Goal: Communication & Community: Answer question/provide support

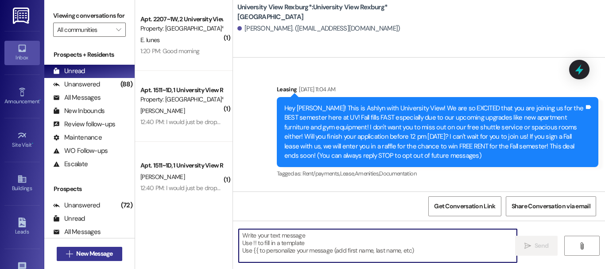
scroll to position [1352, 0]
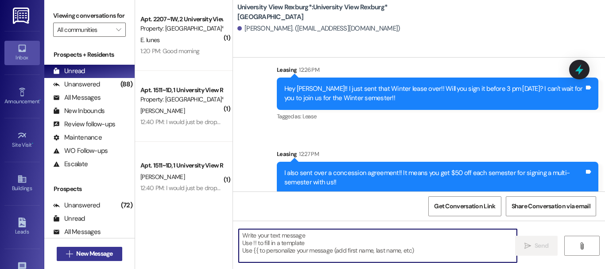
click at [94, 254] on span "New Message" at bounding box center [94, 253] width 36 height 9
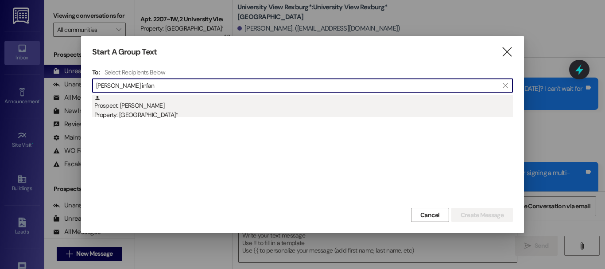
type input "[PERSON_NAME] infan"
click at [162, 106] on div "Prospect: [PERSON_NAME] Property: University View Rexburg*" at bounding box center [303, 107] width 418 height 25
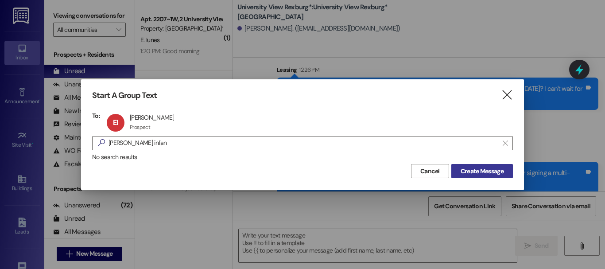
click at [505, 170] on span "Create Message" at bounding box center [482, 170] width 46 height 9
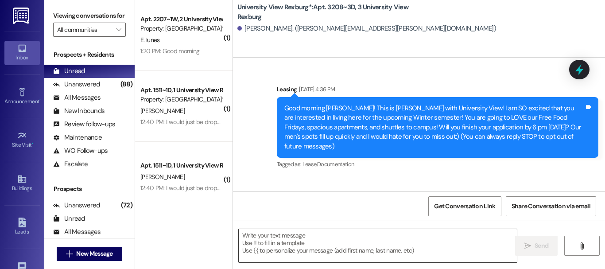
scroll to position [0, 0]
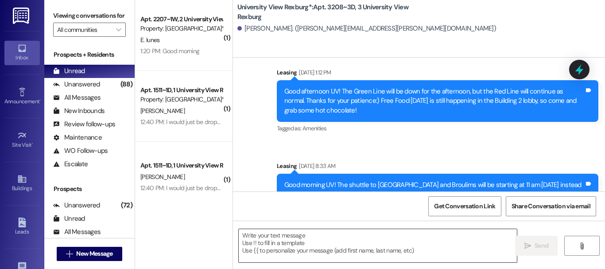
click at [289, 242] on textarea at bounding box center [378, 245] width 278 height 33
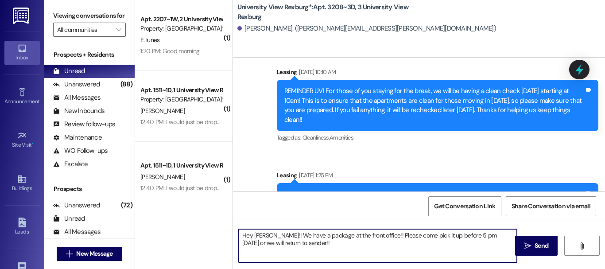
scroll to position [8093, 0]
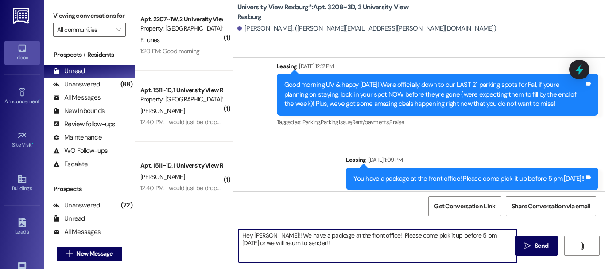
click at [259, 239] on textarea "Hey [PERSON_NAME]!! We have a package at the front office!! Please come pick it…" at bounding box center [378, 245] width 278 height 33
click at [262, 235] on textarea "Hey [PERSON_NAME]!! We have a package at the front office!! Please come pick it…" at bounding box center [378, 245] width 278 height 33
drag, startPoint x: 262, startPoint y: 235, endPoint x: 278, endPoint y: 252, distance: 23.2
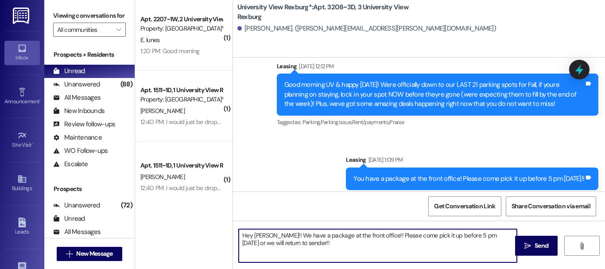
click at [278, 252] on textarea "Hey [PERSON_NAME]!! We have a package at the front office!! Please come pick it…" at bounding box center [378, 245] width 278 height 33
drag, startPoint x: 262, startPoint y: 233, endPoint x: 272, endPoint y: 241, distance: 12.5
click at [272, 241] on textarea "Hey [PERSON_NAME]!! We have a package at the front office!! Please come pick it…" at bounding box center [378, 245] width 278 height 33
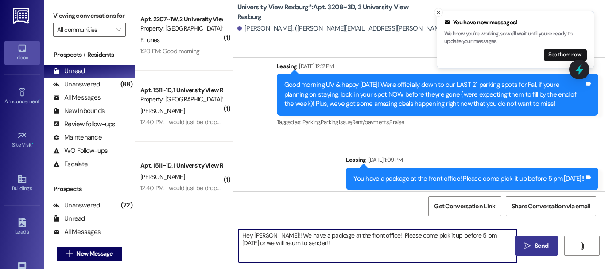
type textarea "Hey [PERSON_NAME]!! We have a package at the front office!! Please come pick it…"
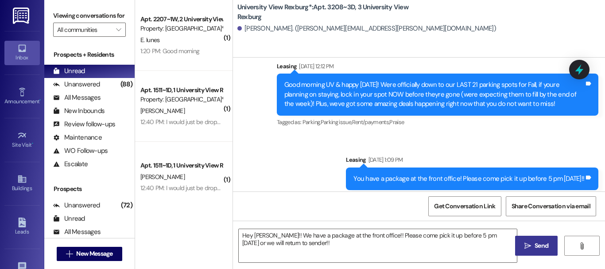
click at [527, 244] on icon "" at bounding box center [527, 245] width 7 height 7
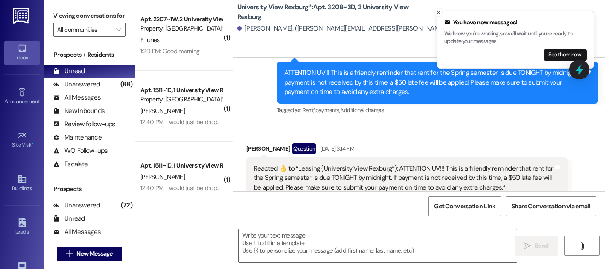
scroll to position [6996, 0]
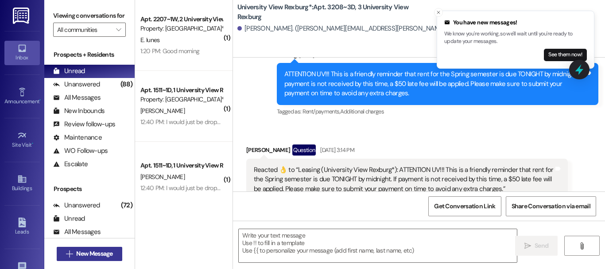
click at [96, 251] on span "New Message" at bounding box center [94, 253] width 36 height 9
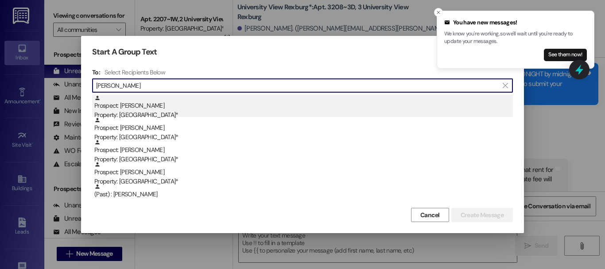
type input "[PERSON_NAME]"
click at [160, 110] on div "Property: [GEOGRAPHIC_DATA]*" at bounding box center [303, 114] width 418 height 9
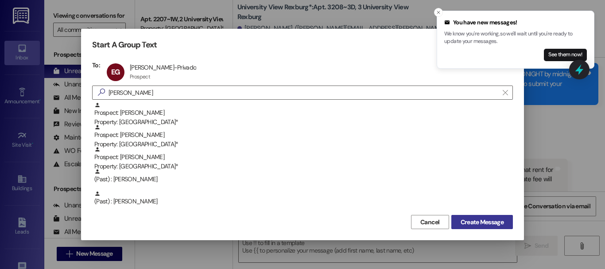
click at [480, 223] on span "Create Message" at bounding box center [481, 221] width 43 height 9
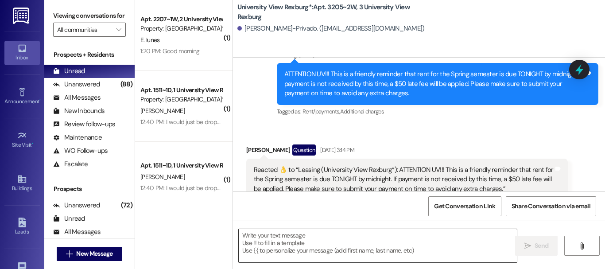
click at [287, 247] on textarea at bounding box center [378, 245] width 278 height 33
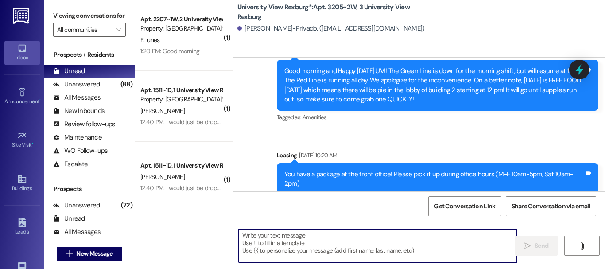
scroll to position [13339, 0]
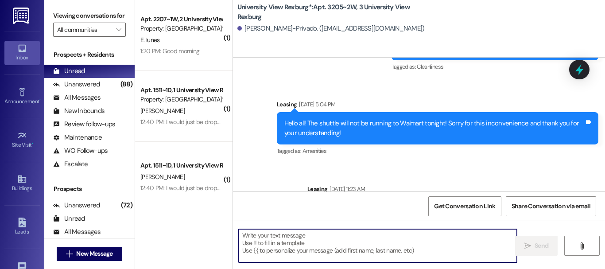
paste textarea "We have a package at the front office!! Please come pick it up before 5 pm [DAT…"
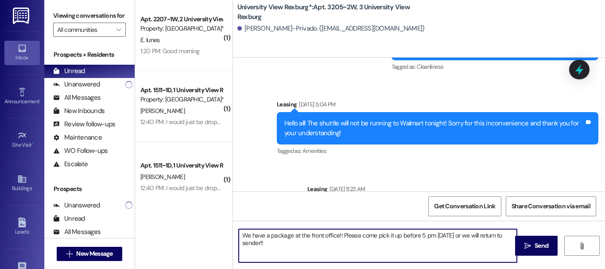
click at [242, 235] on textarea "We have a package at the front office!! Please come pick it up before 5 pm [DAT…" at bounding box center [378, 245] width 278 height 33
type textarea "Hey [PERSON_NAME]!! We have a package at the front office!! Please come pick it…"
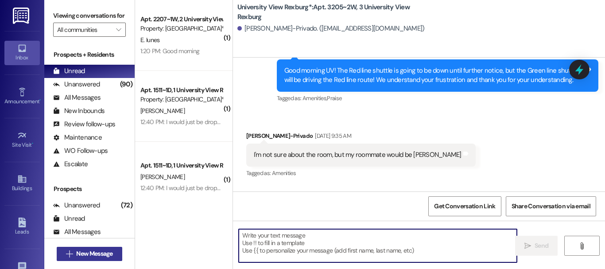
scroll to position [6597, 0]
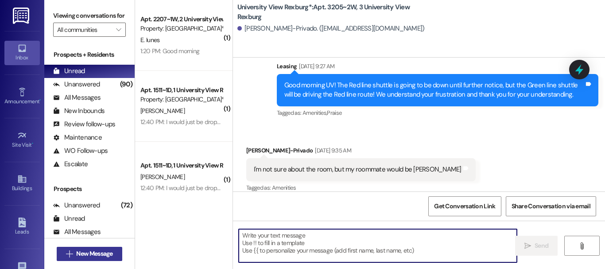
click at [104, 254] on span "New Message" at bounding box center [94, 253] width 36 height 9
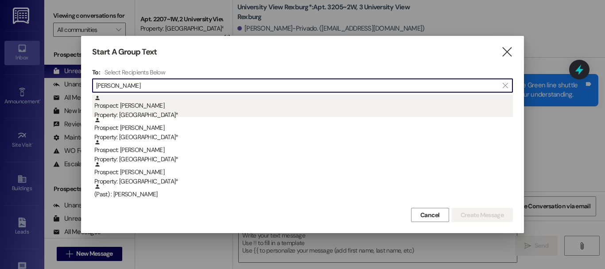
type input "[PERSON_NAME]"
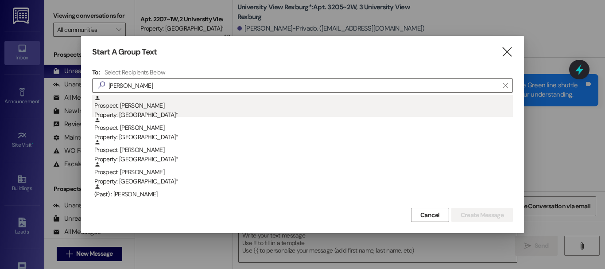
click at [198, 106] on div "Prospect: [PERSON_NAME] Property: [GEOGRAPHIC_DATA]*" at bounding box center [303, 107] width 418 height 25
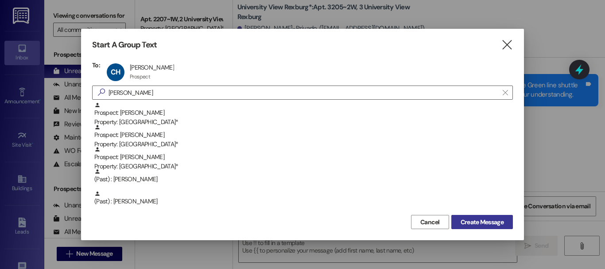
click at [488, 217] on span "Create Message" at bounding box center [481, 221] width 43 height 9
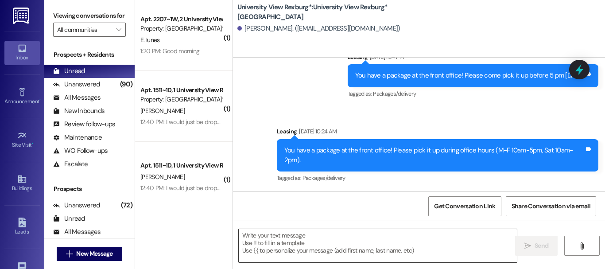
scroll to position [886, 0]
click at [306, 244] on textarea at bounding box center [378, 245] width 278 height 33
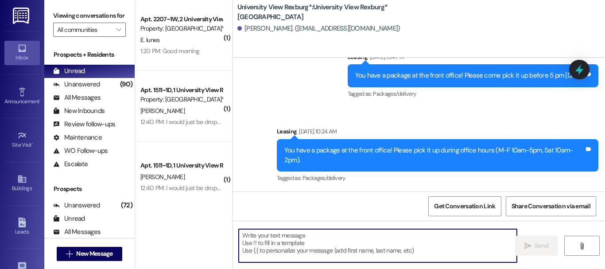
paste textarea "We have a package at the front office!! Please come pick it up before 5 pm [DAT…"
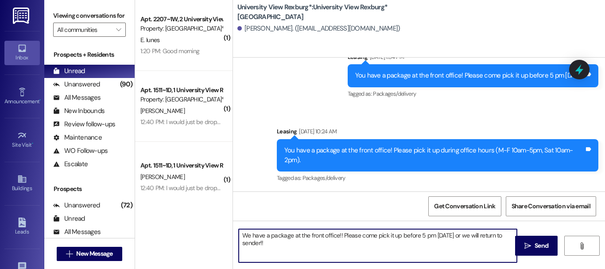
click at [240, 238] on textarea "We have a package at the front office!! Please come pick it up before 5 pm [DAT…" at bounding box center [378, 245] width 278 height 33
type textarea "Hey [PERSON_NAME]!! We have a package at the front office!! Please come pick it…"
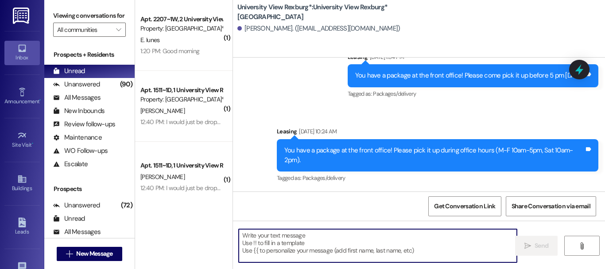
scroll to position [957, 0]
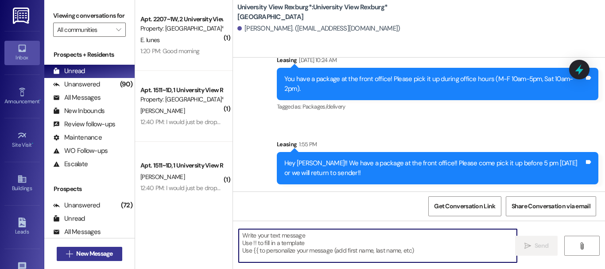
click at [105, 251] on span "New Message" at bounding box center [94, 253] width 36 height 9
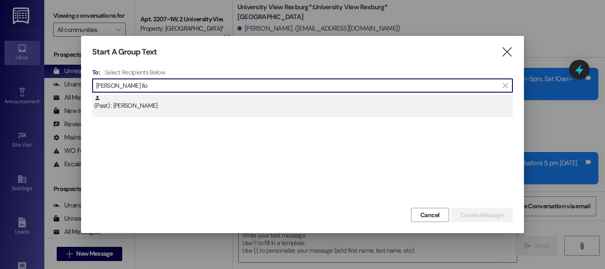
type input "[PERSON_NAME] llo"
click at [153, 107] on div "(Past) : [PERSON_NAME]" at bounding box center [303, 102] width 418 height 15
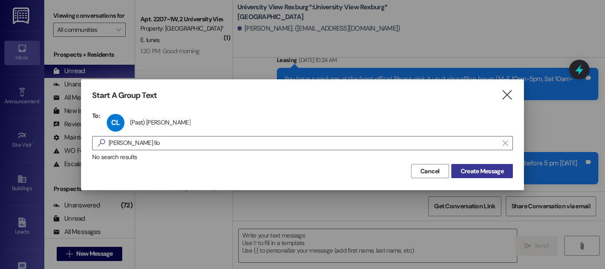
click at [466, 173] on span "Create Message" at bounding box center [481, 170] width 43 height 9
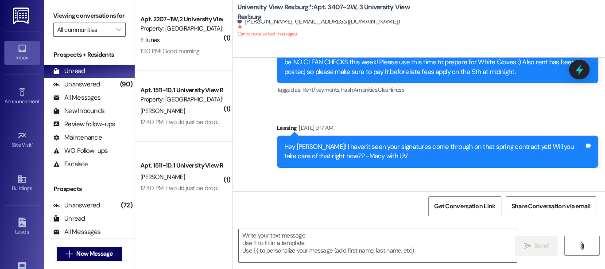
scroll to position [15827, 0]
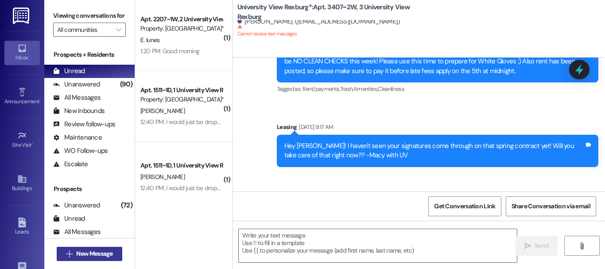
click at [99, 253] on span "New Message" at bounding box center [94, 253] width 36 height 9
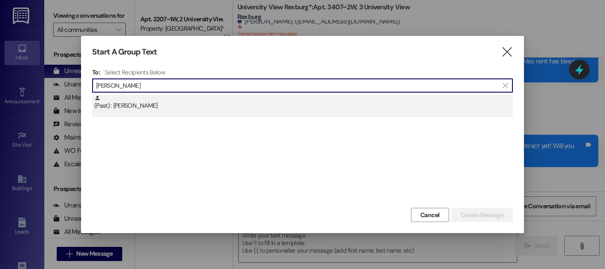
type input "[PERSON_NAME]"
click at [164, 95] on div "(Past) : [PERSON_NAME]" at bounding box center [303, 102] width 418 height 15
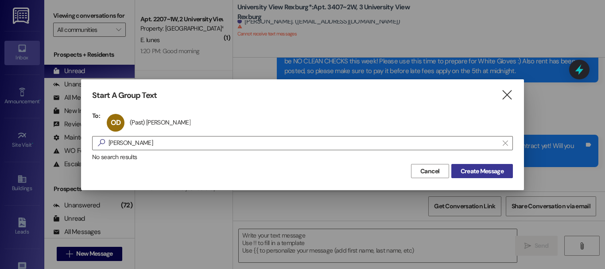
click at [468, 174] on span "Create Message" at bounding box center [481, 170] width 43 height 9
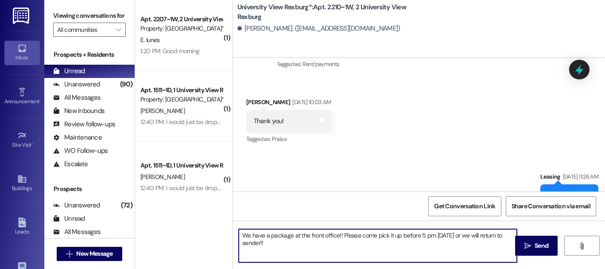
scroll to position [28173, 0]
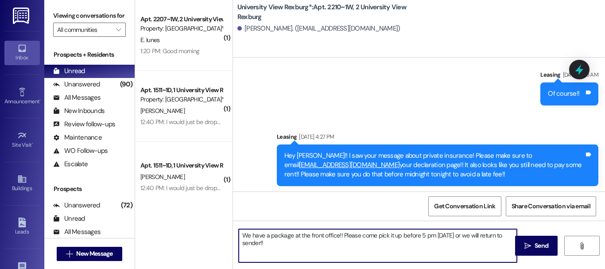
click at [240, 235] on textarea "We have a package at the front office!! Please come pick it up before 5 pm [DAT…" at bounding box center [378, 245] width 278 height 33
type textarea "Hey [PERSON_NAME]! We have a package at the front office!! Please come pick it …"
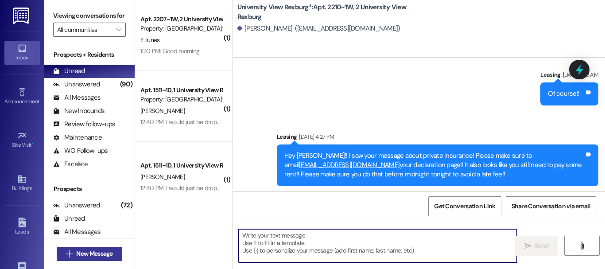
click at [105, 251] on span "New Message" at bounding box center [94, 253] width 36 height 9
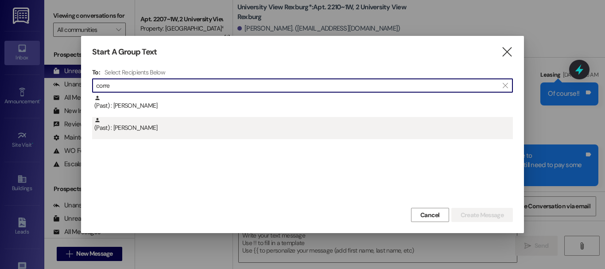
type input "corre"
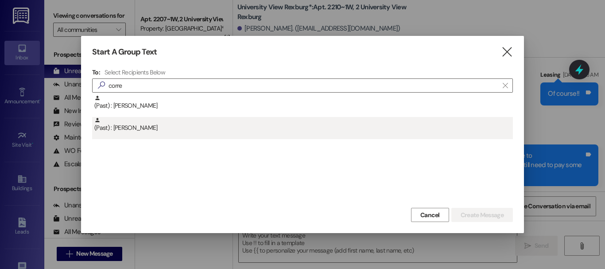
click at [154, 132] on div "(Past) : [PERSON_NAME]" at bounding box center [303, 124] width 418 height 15
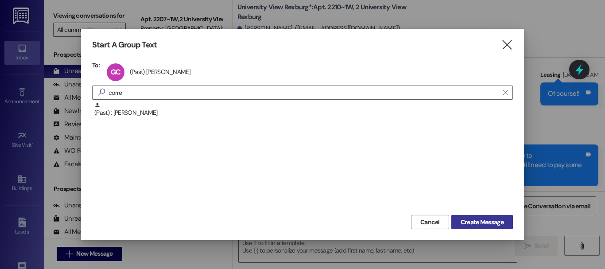
click at [480, 223] on span "Create Message" at bounding box center [481, 221] width 43 height 9
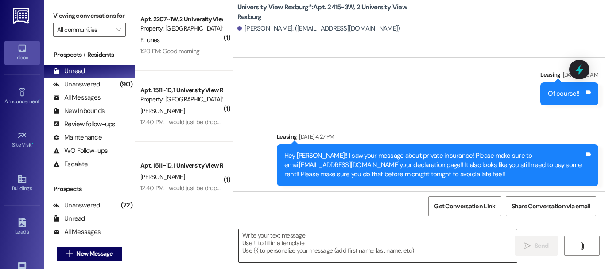
click at [289, 247] on textarea at bounding box center [378, 245] width 278 height 33
paste textarea "We have a package at the front office!! Please come pick it up before 5 pm [DAT…"
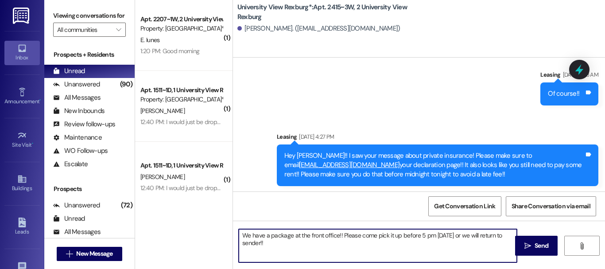
type textarea "We have a package at the front office!! Please come pick it up before 5 pm [DAT…"
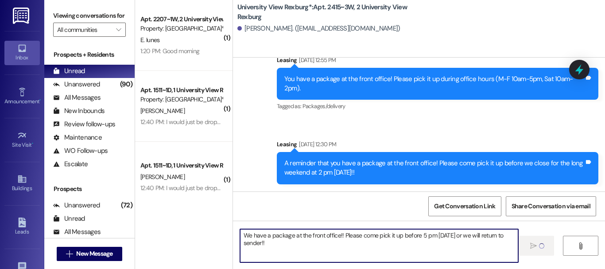
scroll to position [15615, 0]
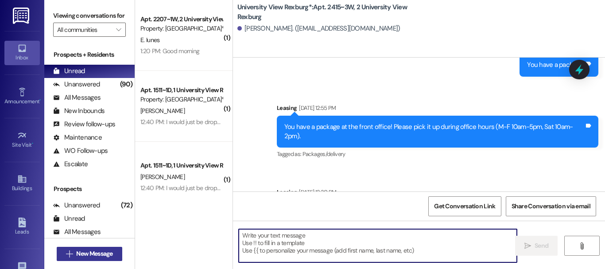
click at [99, 251] on span "New Message" at bounding box center [94, 253] width 36 height 9
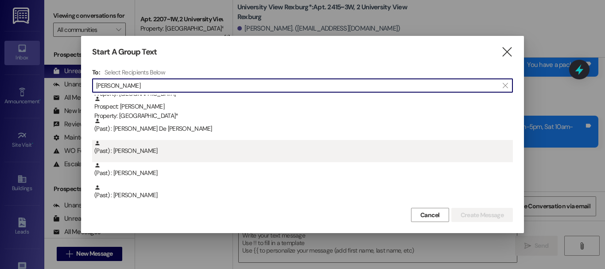
scroll to position [66, 0]
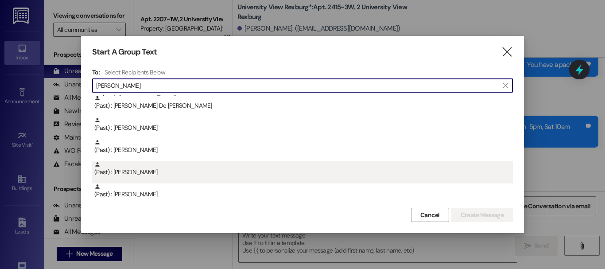
type input "[PERSON_NAME]"
click at [177, 179] on div "(Past) : [PERSON_NAME]" at bounding box center [302, 172] width 420 height 22
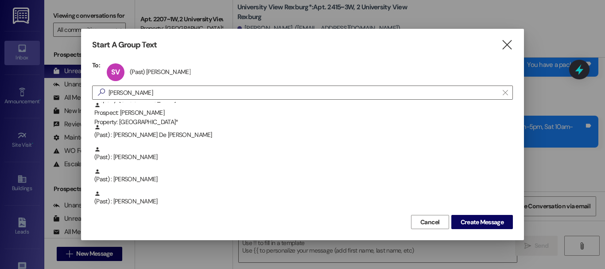
scroll to position [44, 0]
click at [497, 223] on span "Create Message" at bounding box center [481, 221] width 43 height 9
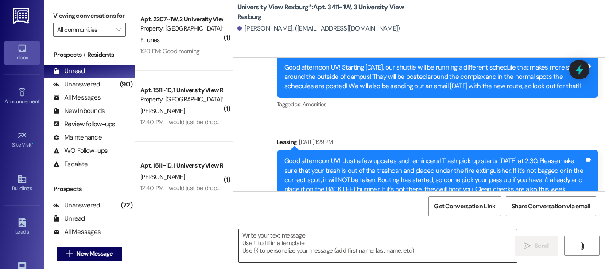
click at [263, 239] on textarea at bounding box center [378, 245] width 278 height 33
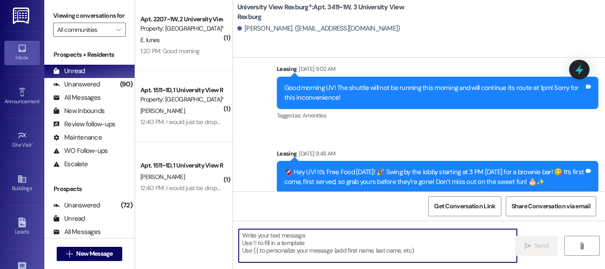
paste textarea "We have a package at the front office!! Please come pick it up before 5 pm [DAT…"
type textarea "We have a package at the front office!! Please come pick it up before 5 pm [DAT…"
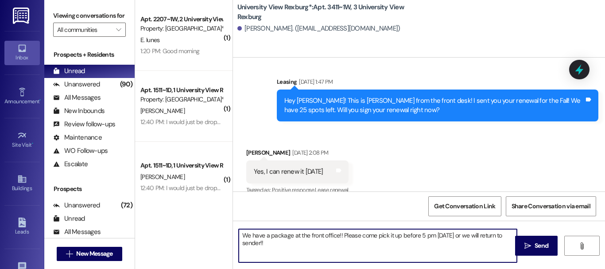
scroll to position [10007, 0]
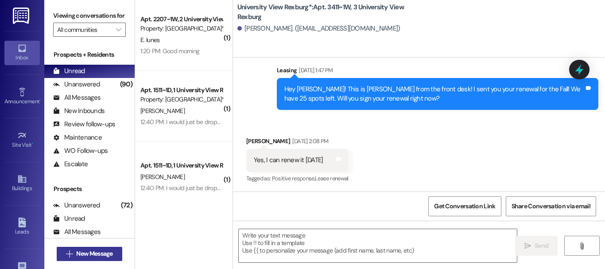
click at [80, 253] on span "New Message" at bounding box center [94, 253] width 36 height 9
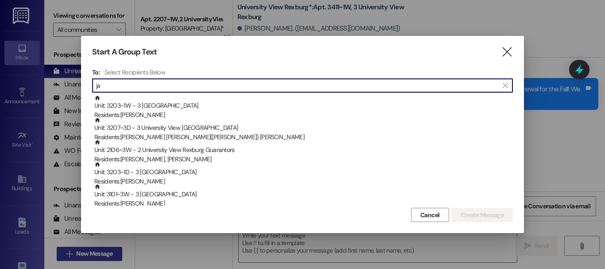
type input "j"
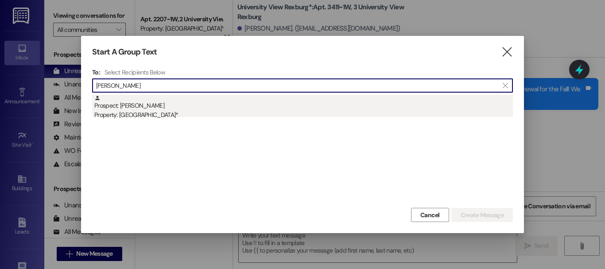
type input "[PERSON_NAME]"
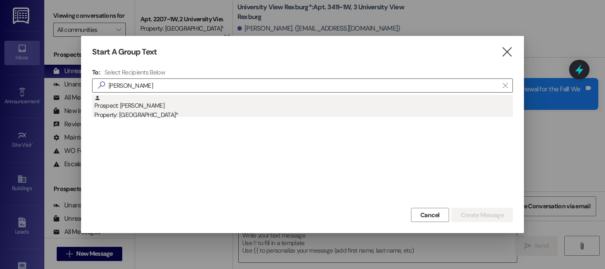
click at [143, 112] on div "Property: [GEOGRAPHIC_DATA]*" at bounding box center [303, 114] width 418 height 9
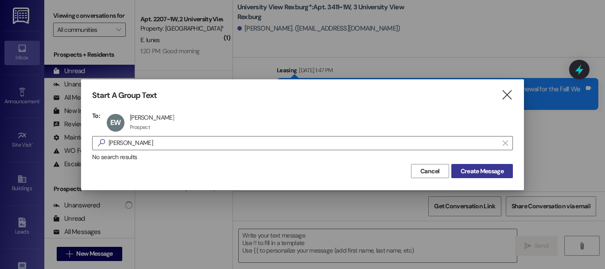
click at [496, 170] on span "Create Message" at bounding box center [481, 170] width 43 height 9
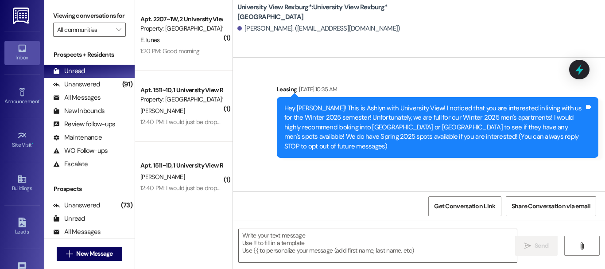
scroll to position [0, 0]
click at [106, 252] on span "New Message" at bounding box center [94, 253] width 36 height 9
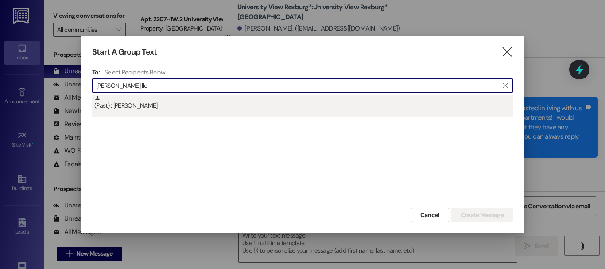
type input "[PERSON_NAME] llo"
click at [148, 112] on div "(Past) : [PERSON_NAME]" at bounding box center [302, 106] width 420 height 22
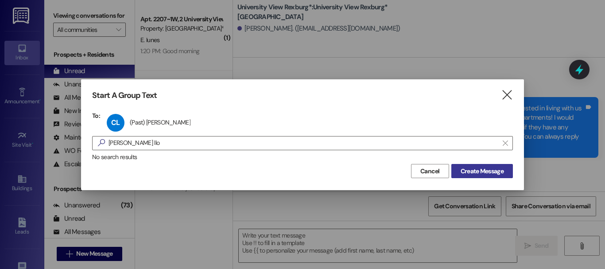
click at [480, 168] on span "Create Message" at bounding box center [481, 170] width 43 height 9
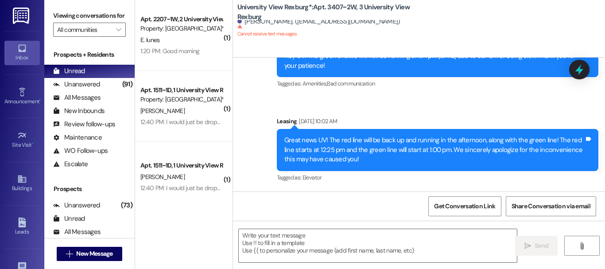
scroll to position [11625, 0]
